Goal: Information Seeking & Learning: Learn about a topic

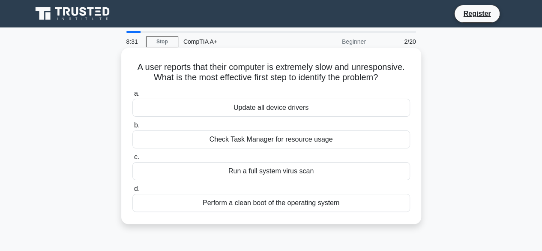
click at [261, 142] on div "Check Task Manager for resource usage" at bounding box center [271, 139] width 278 height 18
click at [132, 128] on input "b. Check Task Manager for resource usage" at bounding box center [132, 126] width 0 height 6
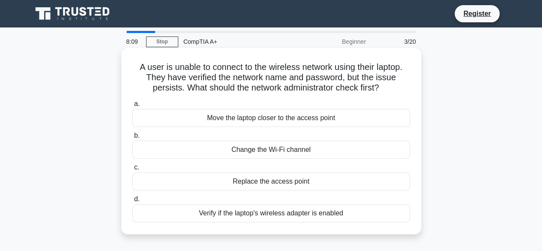
click at [274, 215] on div "Verify if the laptop's wireless adapter is enabled" at bounding box center [271, 213] width 278 height 18
click at [132, 202] on input "d. Verify if the laptop's wireless adapter is enabled" at bounding box center [132, 199] width 0 height 6
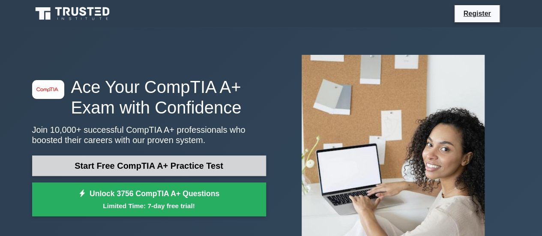
click at [148, 162] on link "Start Free CompTIA A+ Practice Test" at bounding box center [149, 166] width 234 height 21
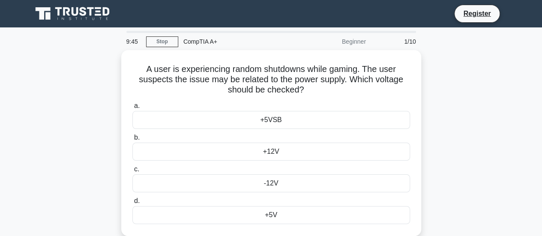
click at [58, 14] on icon at bounding box center [58, 11] width 7 height 9
